Goal: Communication & Community: Answer question/provide support

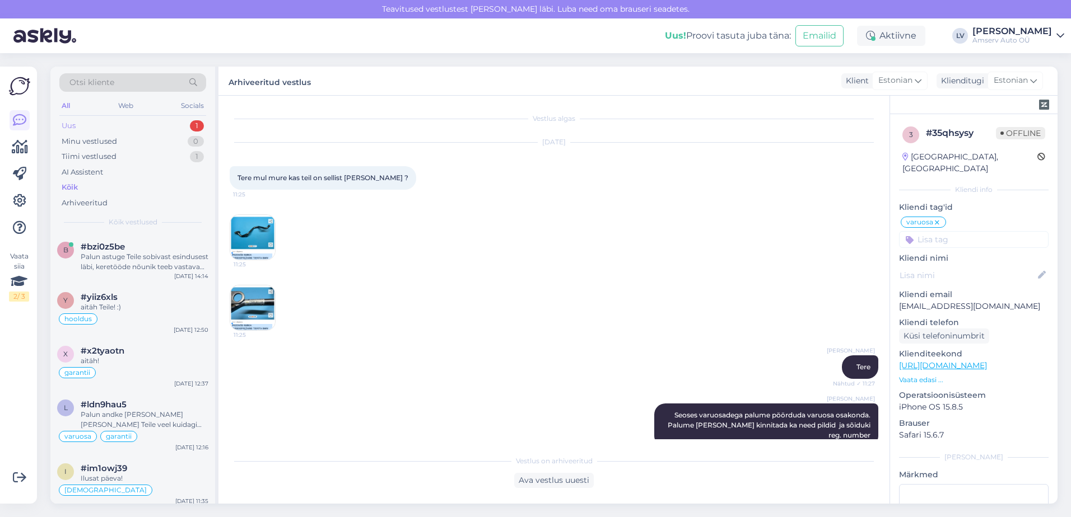
click at [138, 120] on div "Uus 1" at bounding box center [132, 126] width 147 height 16
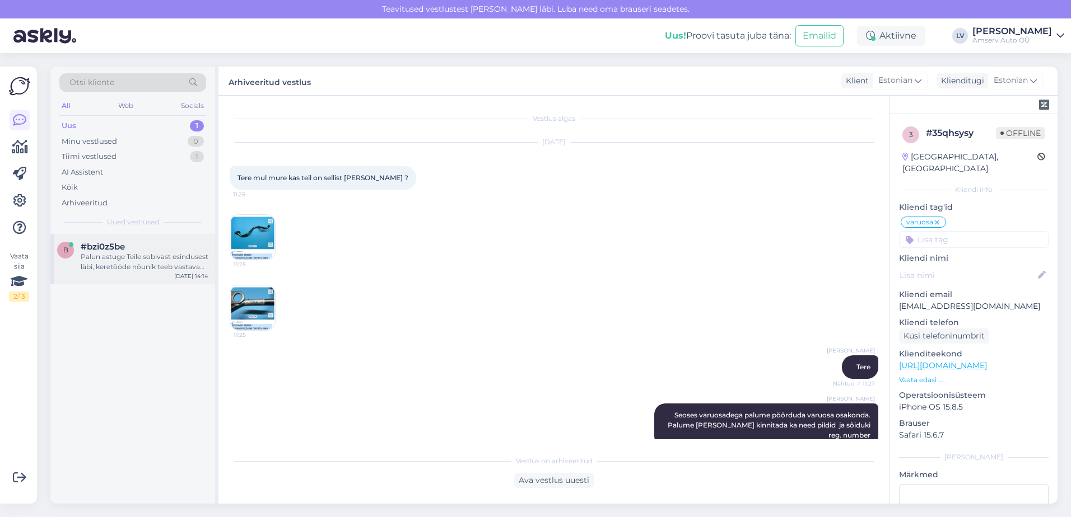
click at [113, 260] on div "Palun astuge Teile sobivast esindusest läbi, keretööde nõunik teeb vastavad pil…" at bounding box center [145, 262] width 128 height 20
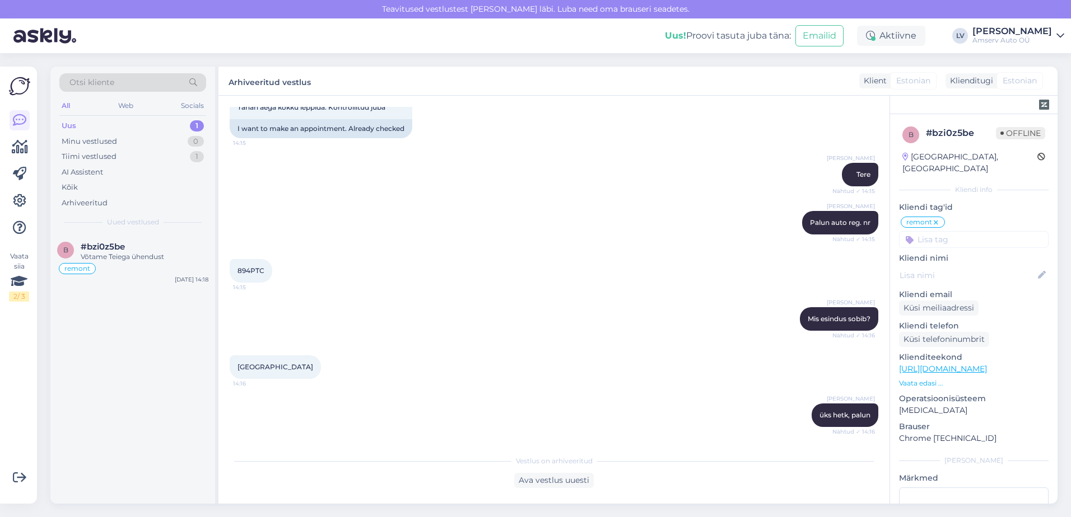
scroll to position [633, 0]
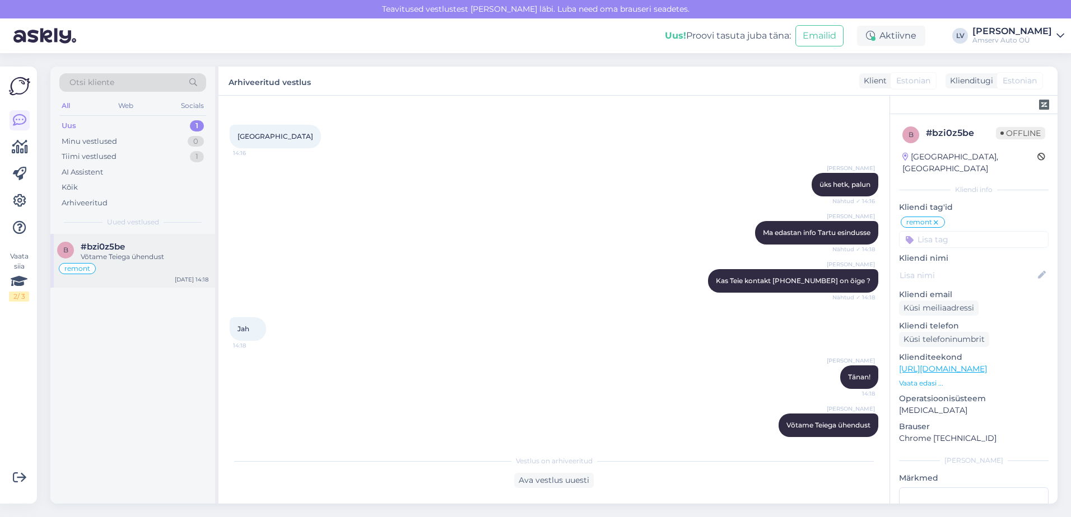
click at [130, 264] on div "remont" at bounding box center [132, 268] width 151 height 13
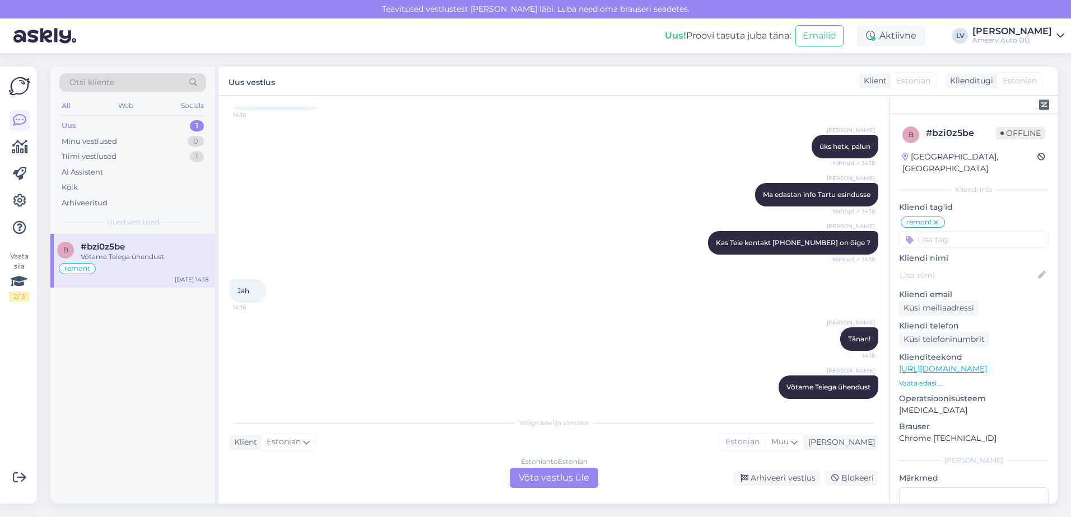
click at [161, 124] on div "Uus 1" at bounding box center [132, 126] width 147 height 16
drag, startPoint x: 151, startPoint y: 253, endPoint x: 170, endPoint y: 259, distance: 20.5
click at [152, 252] on div "Võtame Teiega ühendust" at bounding box center [145, 257] width 128 height 10
click at [133, 119] on div "Uus 1" at bounding box center [132, 126] width 147 height 16
click at [135, 248] on div "#bzi0z5be" at bounding box center [145, 247] width 128 height 10
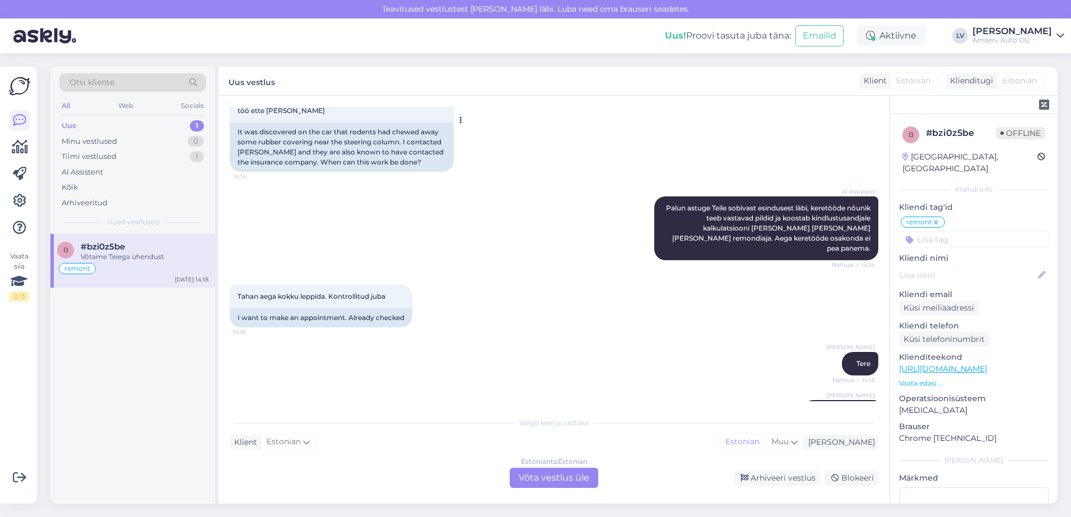
scroll to position [336, 0]
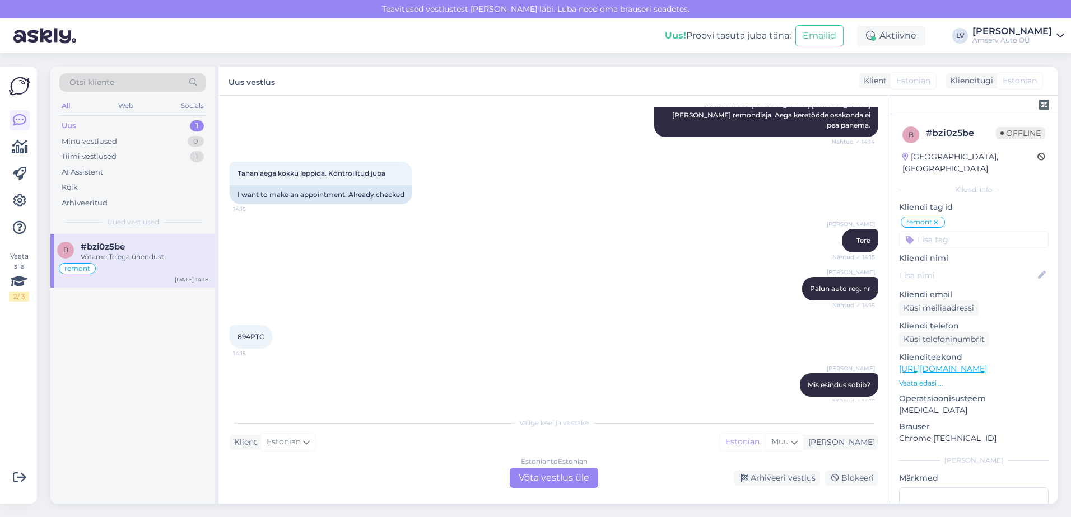
click at [133, 122] on div "Uus 1" at bounding box center [132, 126] width 147 height 16
drag, startPoint x: 164, startPoint y: 260, endPoint x: 175, endPoint y: 263, distance: 11.0
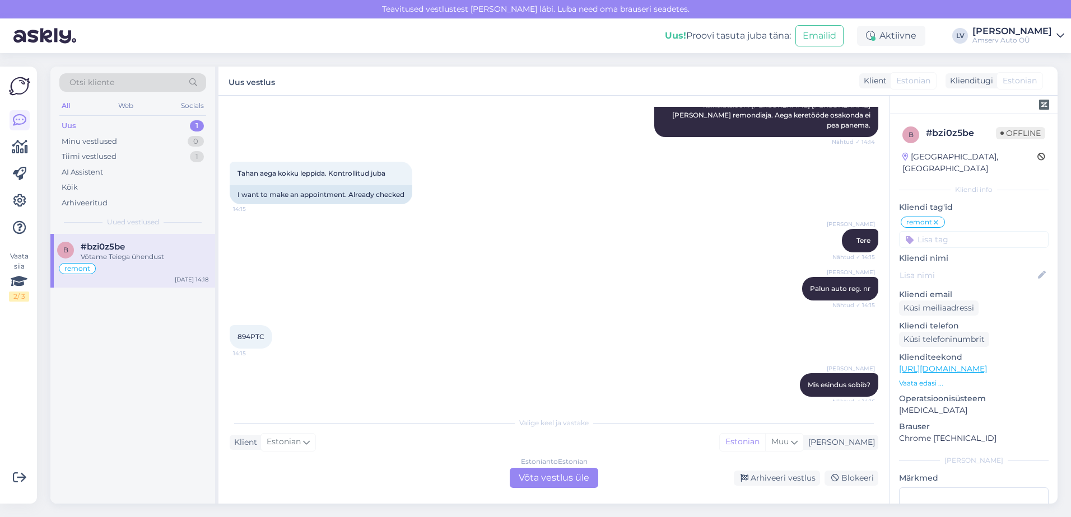
click at [165, 260] on div "Võtame Teiega ühendust" at bounding box center [145, 257] width 128 height 10
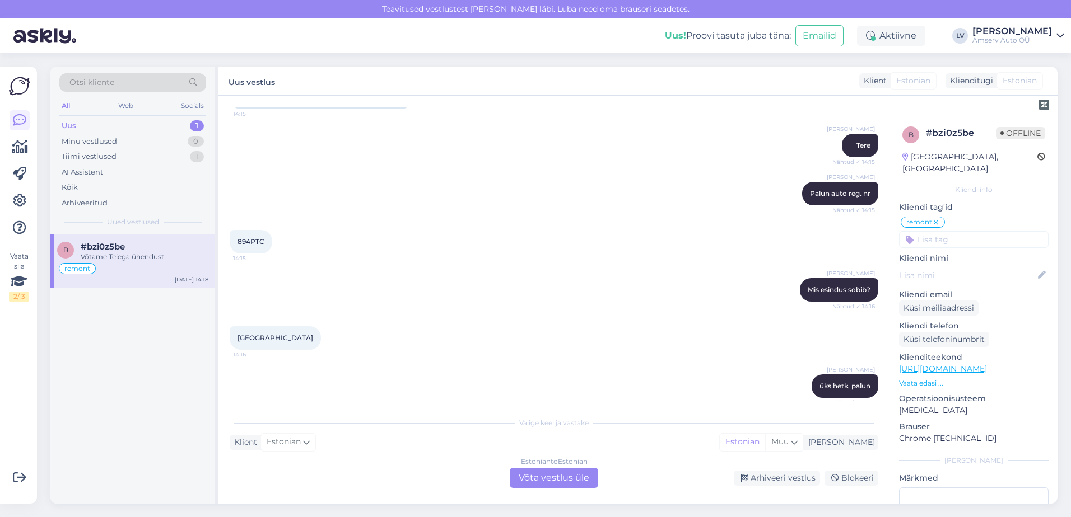
scroll to position [671, 0]
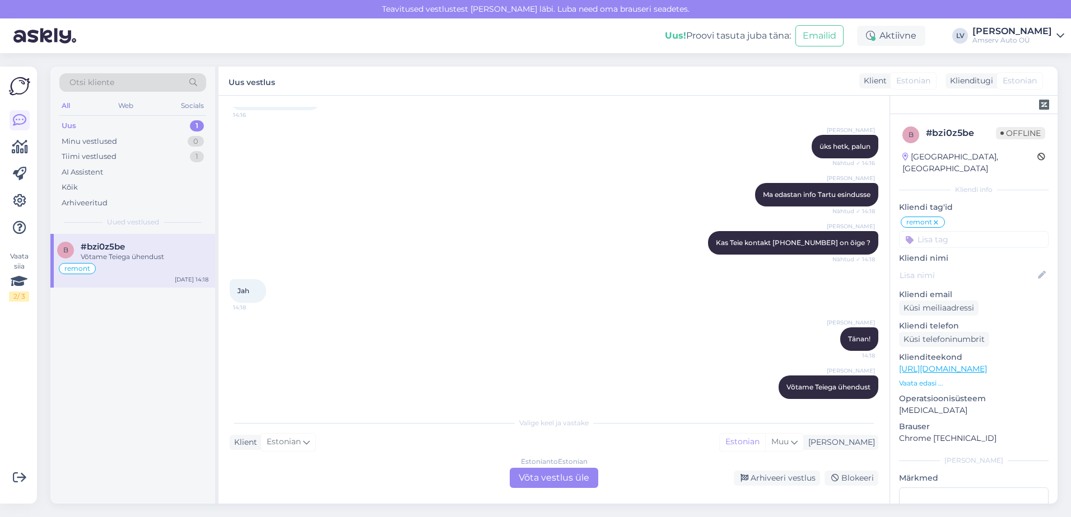
click at [124, 122] on div "Uus 1" at bounding box center [132, 126] width 147 height 16
click at [131, 122] on div "Uus 1" at bounding box center [132, 126] width 147 height 16
click at [132, 123] on div "Uus 1" at bounding box center [132, 126] width 147 height 16
click at [133, 123] on div "Uus 1" at bounding box center [132, 126] width 147 height 16
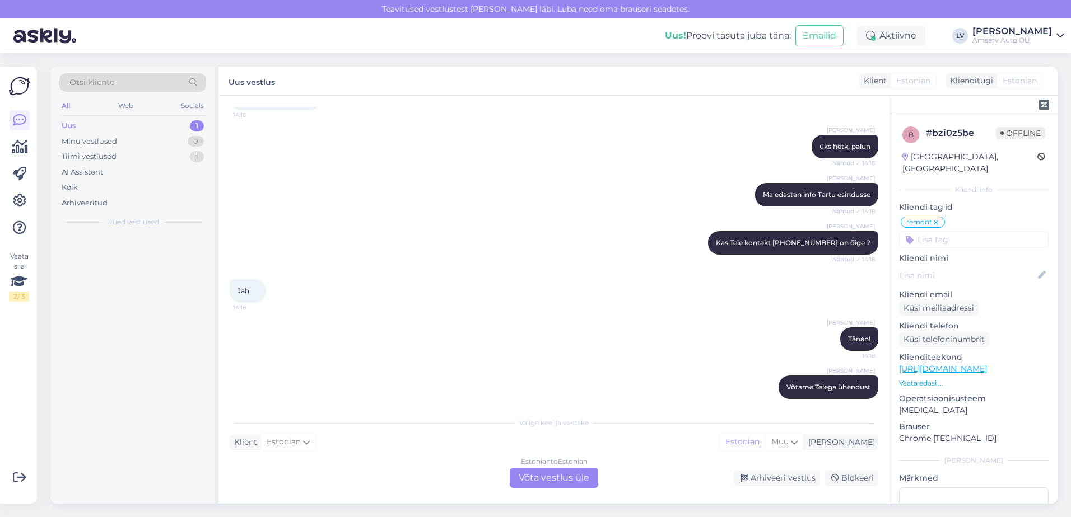
click at [133, 123] on div "Uus 1" at bounding box center [132, 126] width 147 height 16
click at [132, 122] on div "Uus 1" at bounding box center [132, 126] width 147 height 16
drag, startPoint x: 134, startPoint y: 119, endPoint x: 170, endPoint y: 54, distance: 74.4
click at [137, 119] on div "Uus 1" at bounding box center [132, 126] width 147 height 16
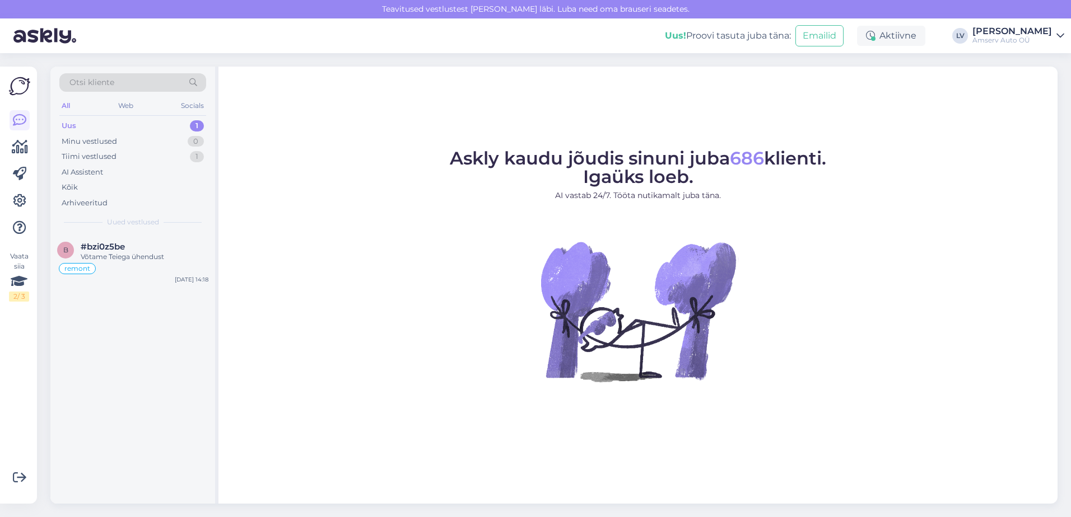
click at [145, 124] on div "Uus 1" at bounding box center [132, 126] width 147 height 16
click at [123, 249] on span "#bzi0z5be" at bounding box center [103, 247] width 44 height 10
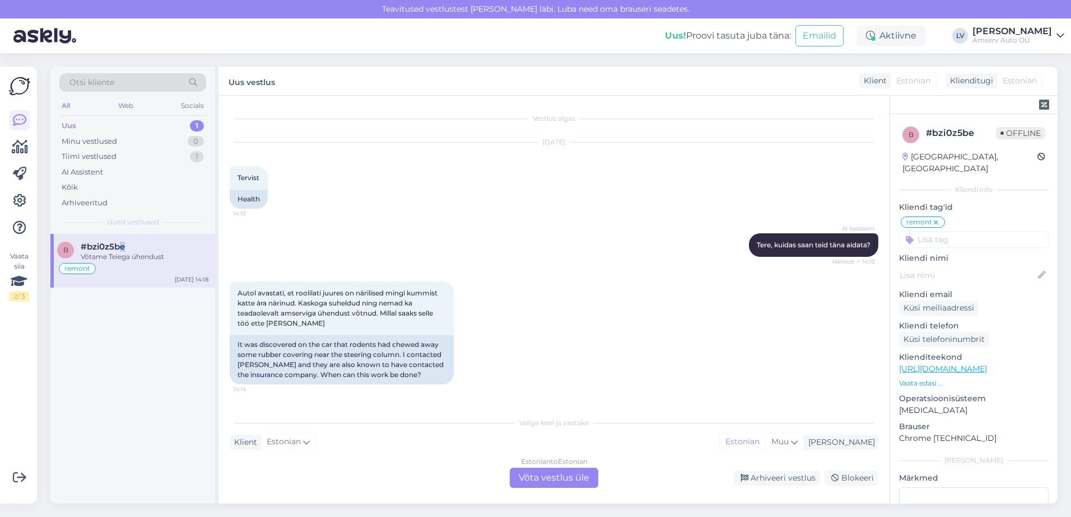
scroll to position [671, 0]
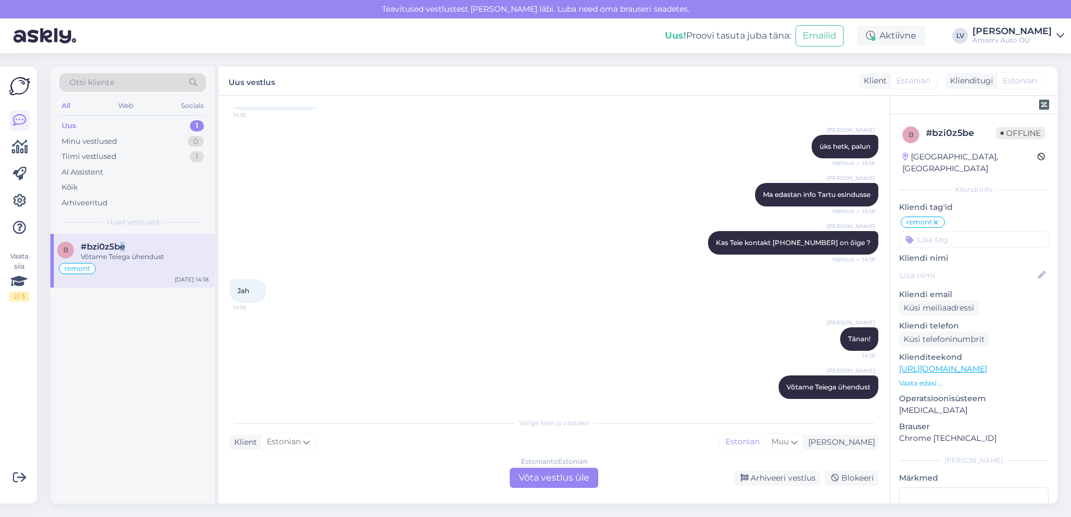
click at [71, 105] on div "All" at bounding box center [65, 106] width 13 height 15
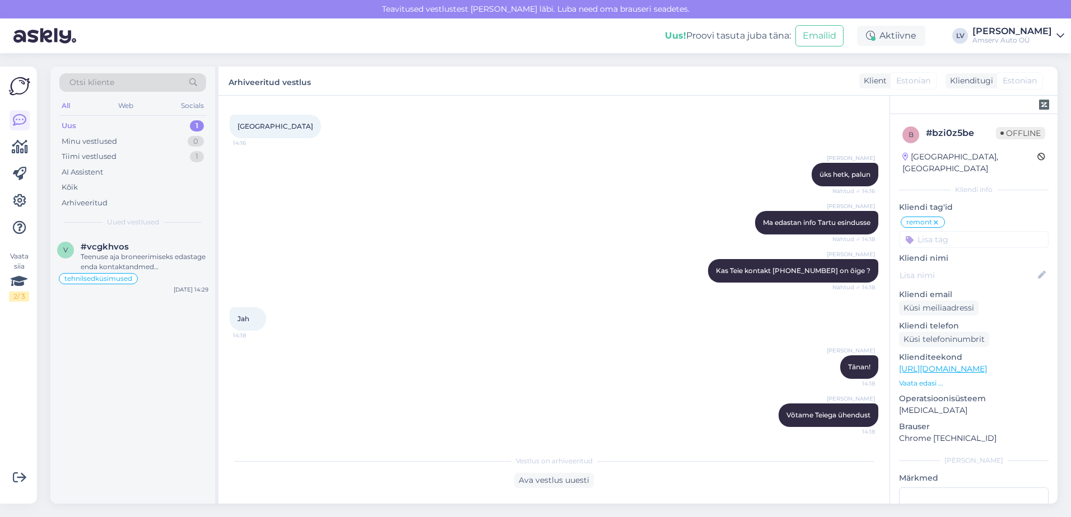
scroll to position [633, 0]
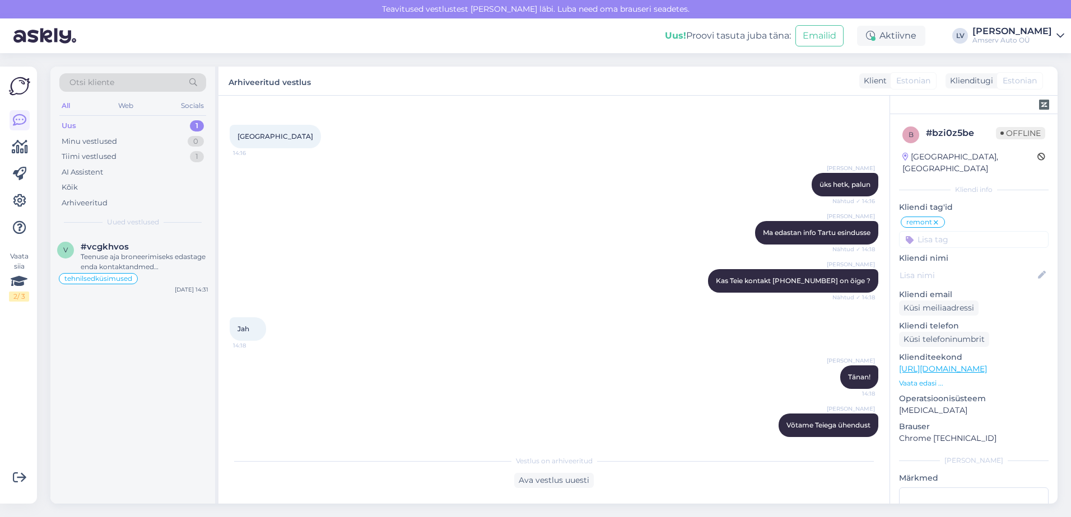
click at [105, 127] on div "Uus 1" at bounding box center [132, 126] width 147 height 16
click at [156, 269] on div "Teenuse aja broneerimiseks edastage enda kontaktandmed (telefoninumber ja e-mai…" at bounding box center [145, 262] width 128 height 20
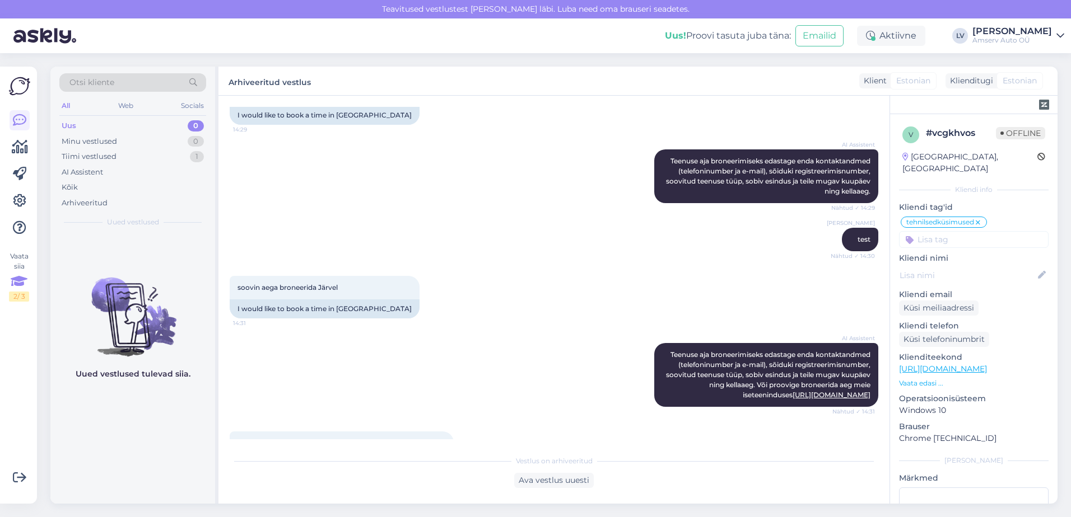
scroll to position [1202, 0]
